Goal: Transaction & Acquisition: Register for event/course

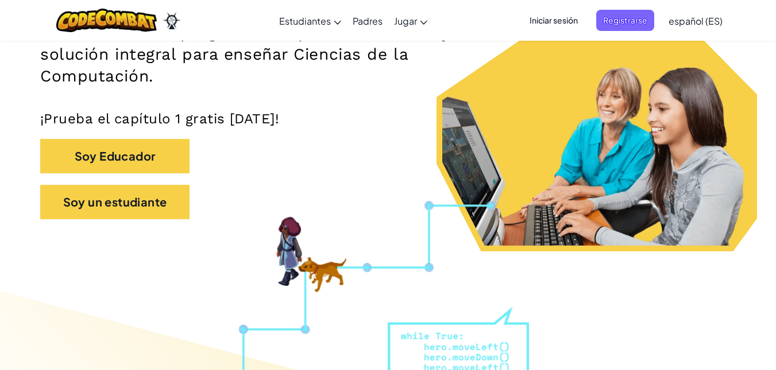
scroll to position [211, 0]
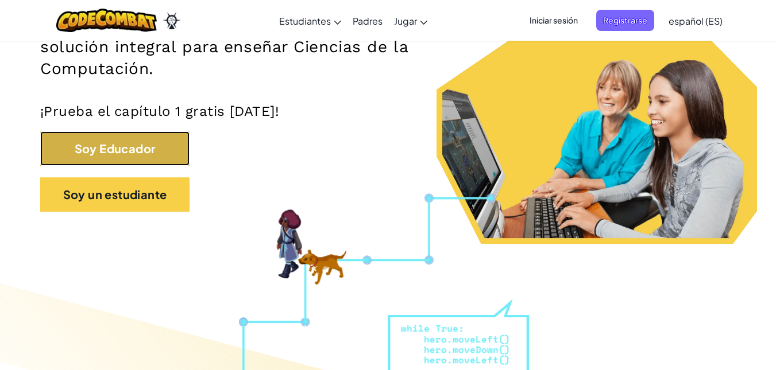
click at [158, 156] on button "Soy Educador" at bounding box center [114, 148] width 149 height 34
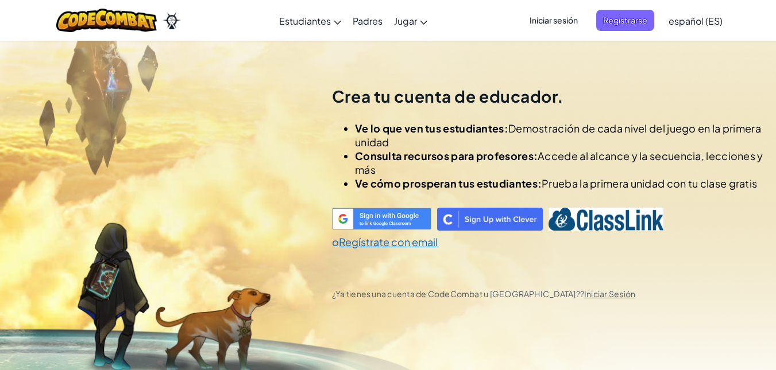
scroll to position [40, 0]
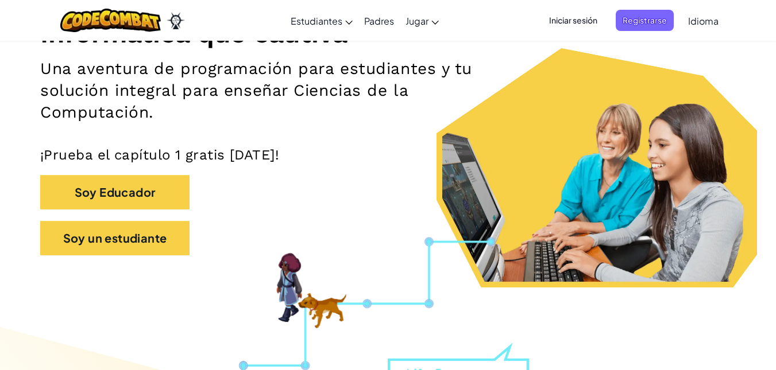
scroll to position [168, 0]
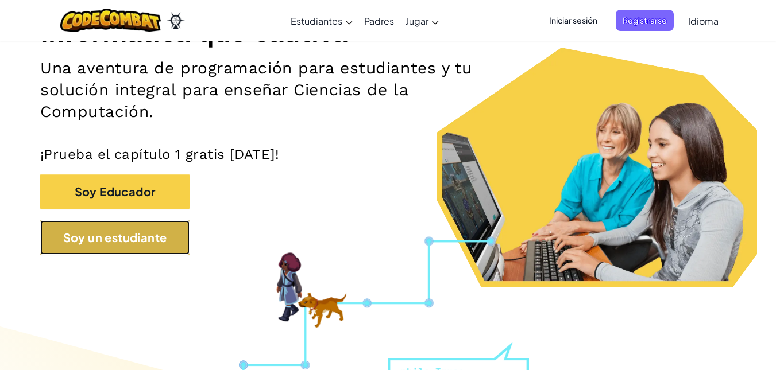
click at [143, 237] on button "Soy un estudiante" at bounding box center [114, 237] width 149 height 34
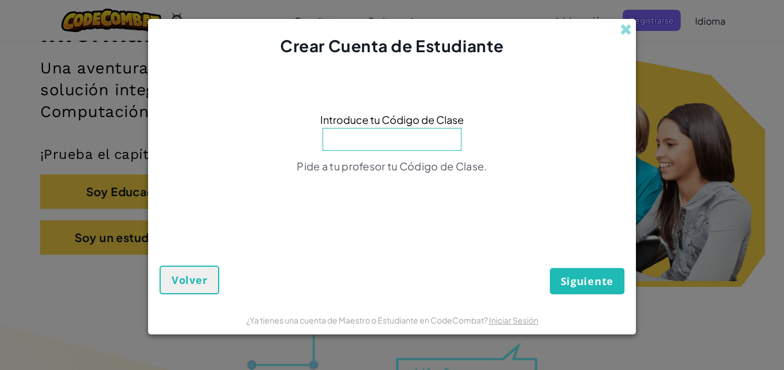
click at [103, 144] on div "Crear Cuenta de Estudiante Introduce tu Código de Clase Pide a tu profesor tu C…" at bounding box center [392, 185] width 784 height 370
click at [206, 281] on span "Volver" at bounding box center [190, 280] width 36 height 14
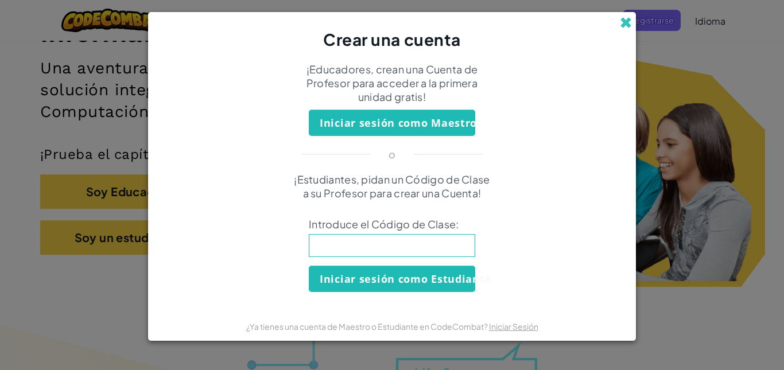
click at [632, 19] on span at bounding box center [626, 23] width 12 height 12
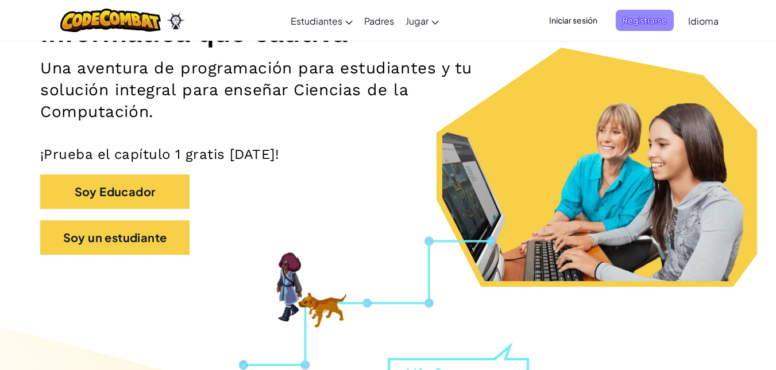
click at [649, 20] on span "Registrarse" at bounding box center [644, 20] width 58 height 21
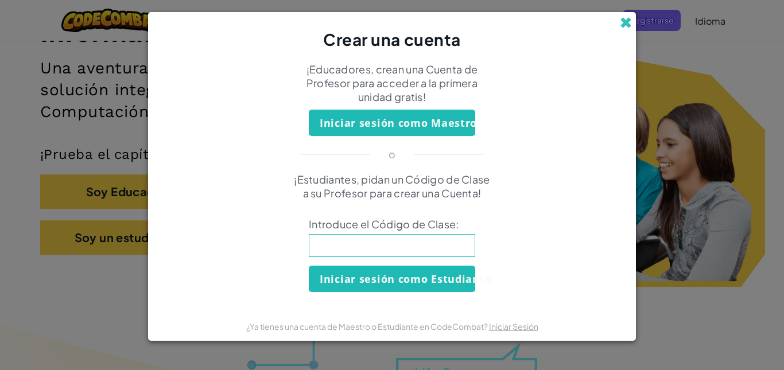
click at [624, 25] on span at bounding box center [626, 23] width 12 height 12
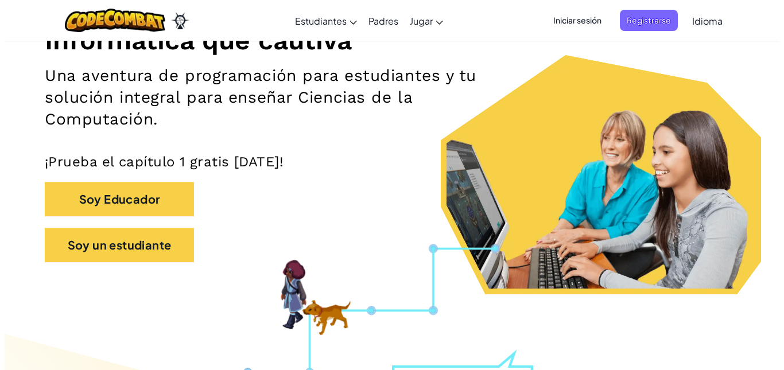
scroll to position [161, 0]
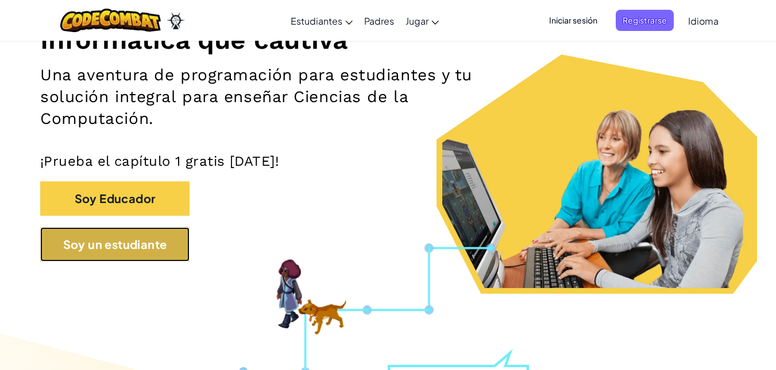
click at [153, 244] on button "Soy un estudiante" at bounding box center [114, 244] width 149 height 34
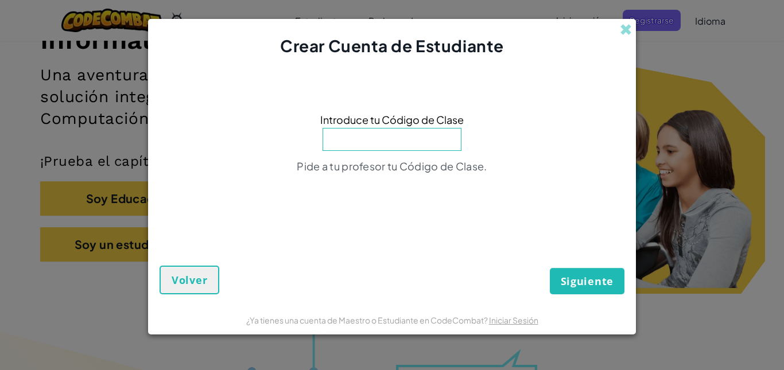
click at [385, 147] on input at bounding box center [392, 139] width 139 height 23
type input "TurnPageBell"
click at [550, 268] on button "Siguiente" at bounding box center [587, 281] width 75 height 26
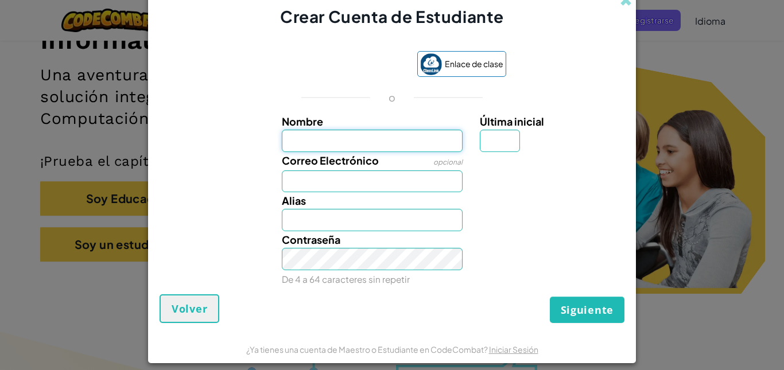
click at [421, 131] on input "Nombre" at bounding box center [372, 141] width 181 height 22
type input "[PERSON_NAME]"
type input "Q"
type input "[EMAIL_ADDRESS][DOMAIN_NAME]"
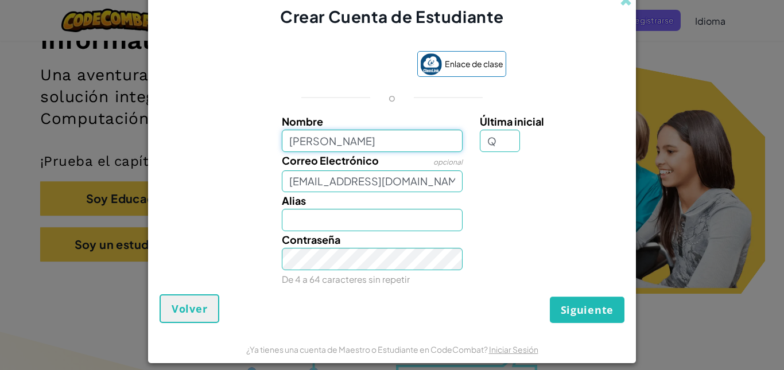
type input "YaretziQ"
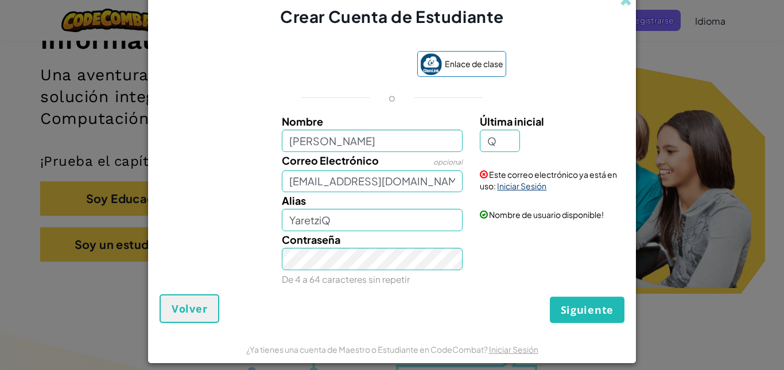
click at [532, 188] on link "Iniciar Sesión" at bounding box center [521, 186] width 49 height 10
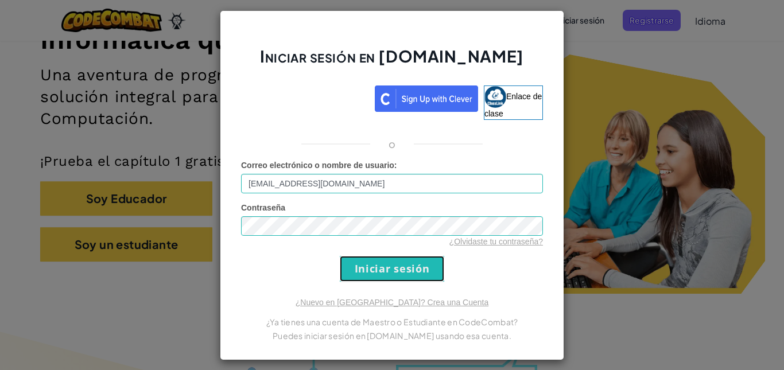
click at [409, 270] on input "Iniciar sesión" at bounding box center [392, 269] width 104 height 26
